Goal: Find specific page/section: Find specific page/section

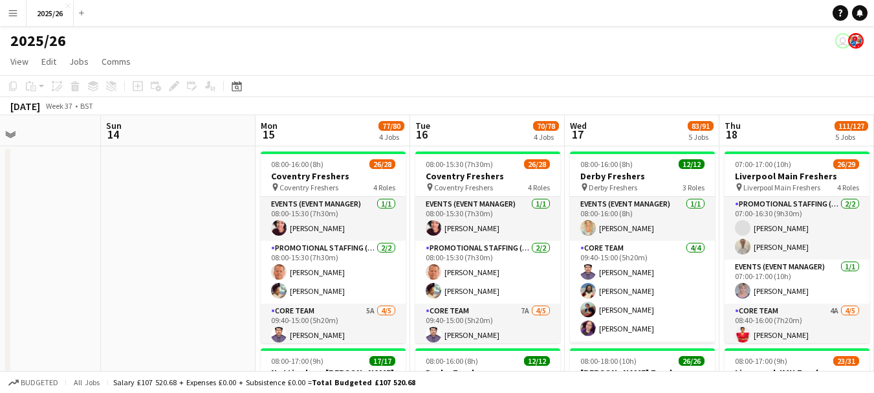
drag, startPoint x: 728, startPoint y: 253, endPoint x: 156, endPoint y: 241, distance: 572.6
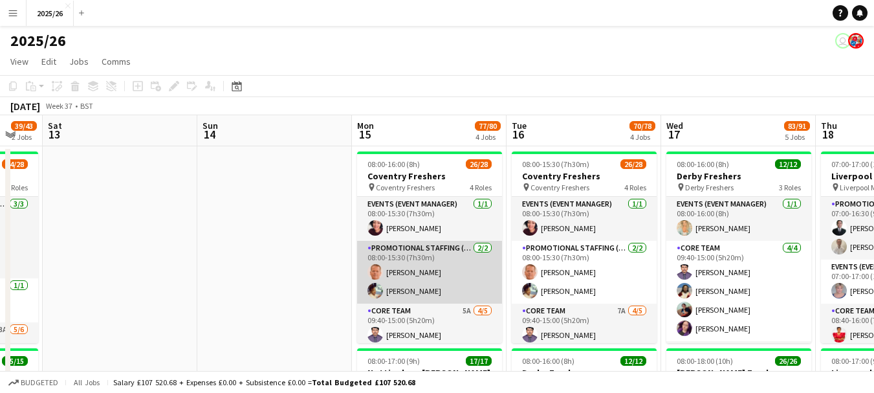
scroll to position [0, 266]
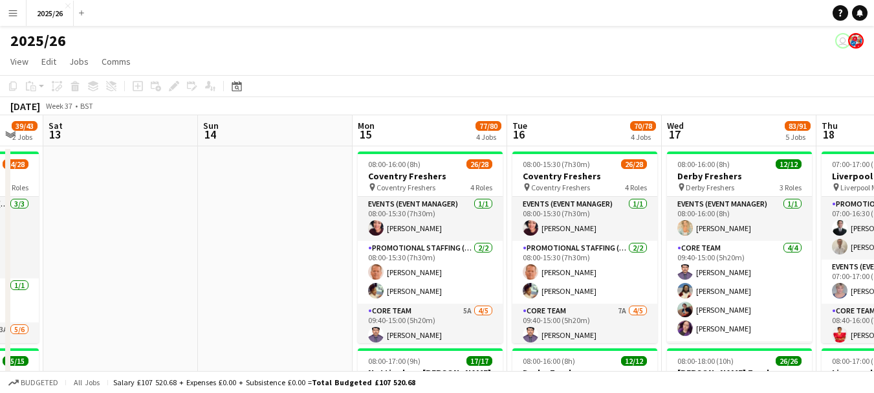
drag, startPoint x: 331, startPoint y: 205, endPoint x: 454, endPoint y: 204, distance: 123.5
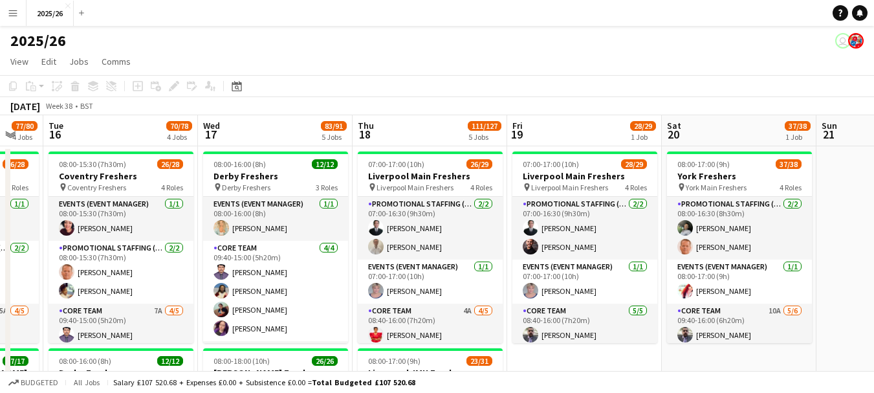
drag, startPoint x: 454, startPoint y: 204, endPoint x: 780, endPoint y: 219, distance: 326.3
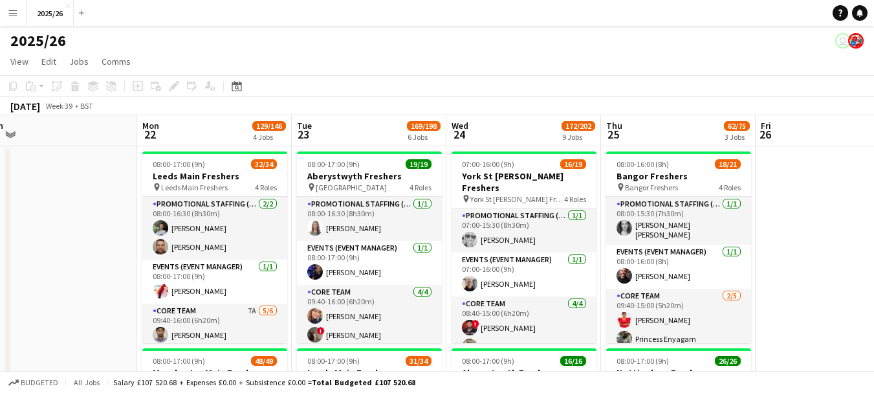
scroll to position [0, 483]
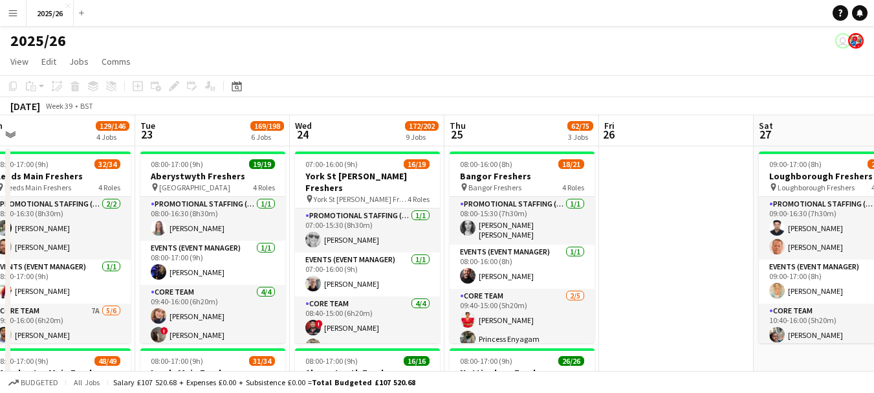
drag, startPoint x: 649, startPoint y: 232, endPoint x: 274, endPoint y: 203, distance: 376.9
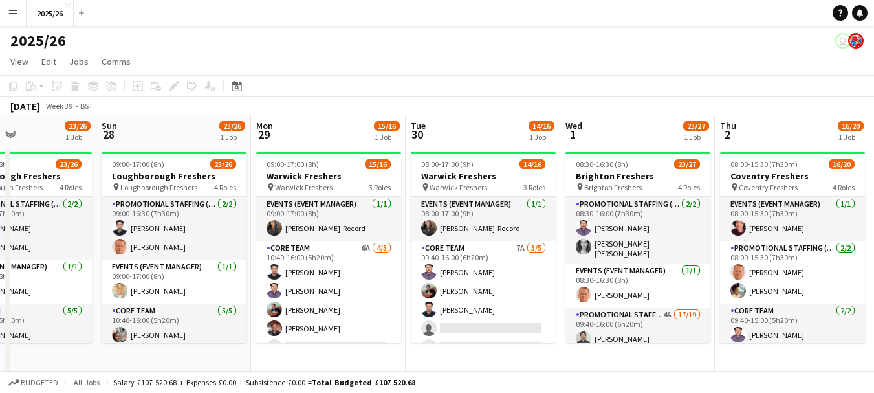
drag, startPoint x: 581, startPoint y: 220, endPoint x: 62, endPoint y: 166, distance: 522.2
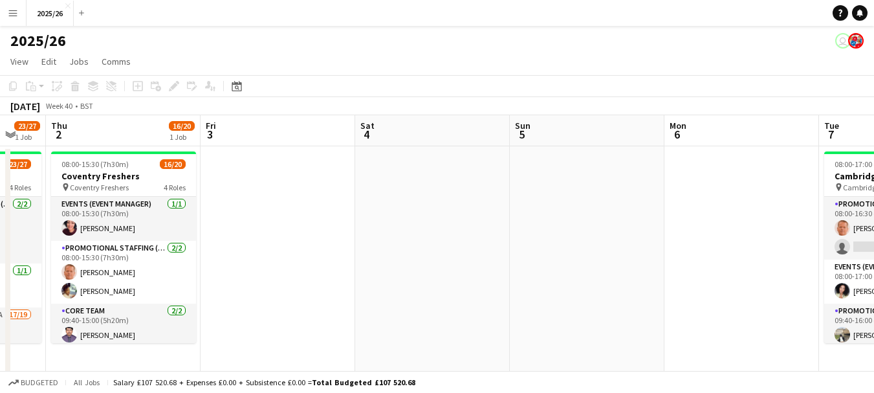
drag, startPoint x: 599, startPoint y: 183, endPoint x: 171, endPoint y: 182, distance: 428.2
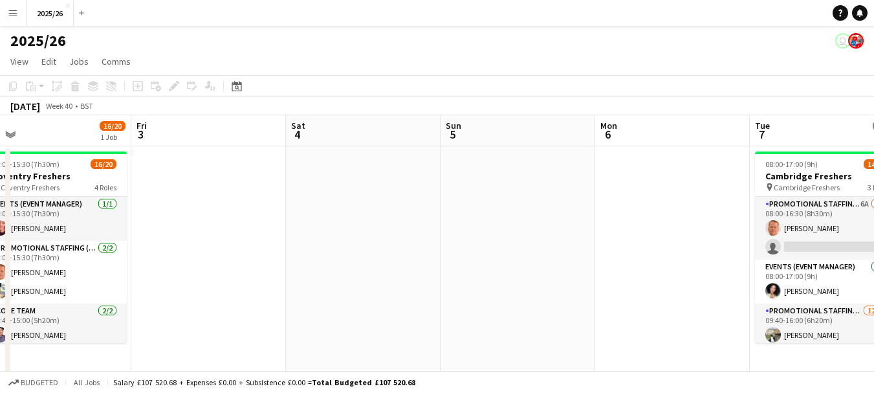
drag, startPoint x: 713, startPoint y: 261, endPoint x: 204, endPoint y: 193, distance: 513.6
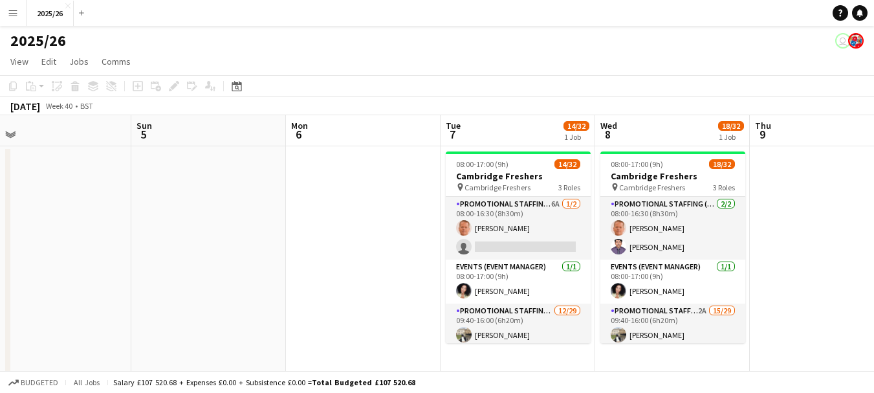
scroll to position [0, 518]
